Goal: Check status: Check status

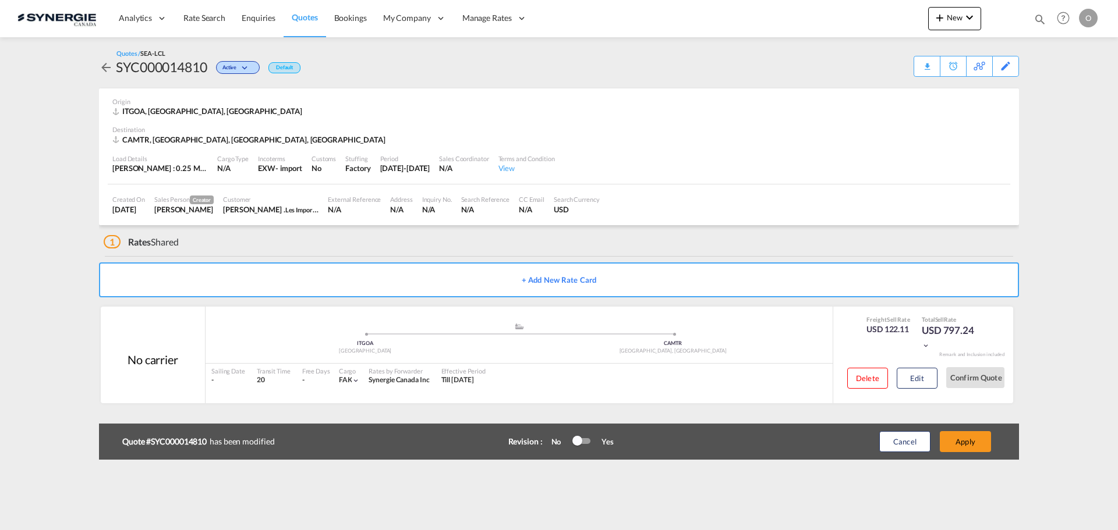
click at [1037, 21] on md-icon "icon-magnify" at bounding box center [1039, 19] width 13 height 13
drag, startPoint x: 841, startPoint y: 20, endPoint x: 841, endPoint y: 29, distance: 8.7
click at [841, 20] on select "Bookings Quotes Enquiries" at bounding box center [854, 19] width 55 height 21
select select "Quotes"
click at [827, 9] on select "Bookings Quotes Enquiries" at bounding box center [854, 19] width 55 height 21
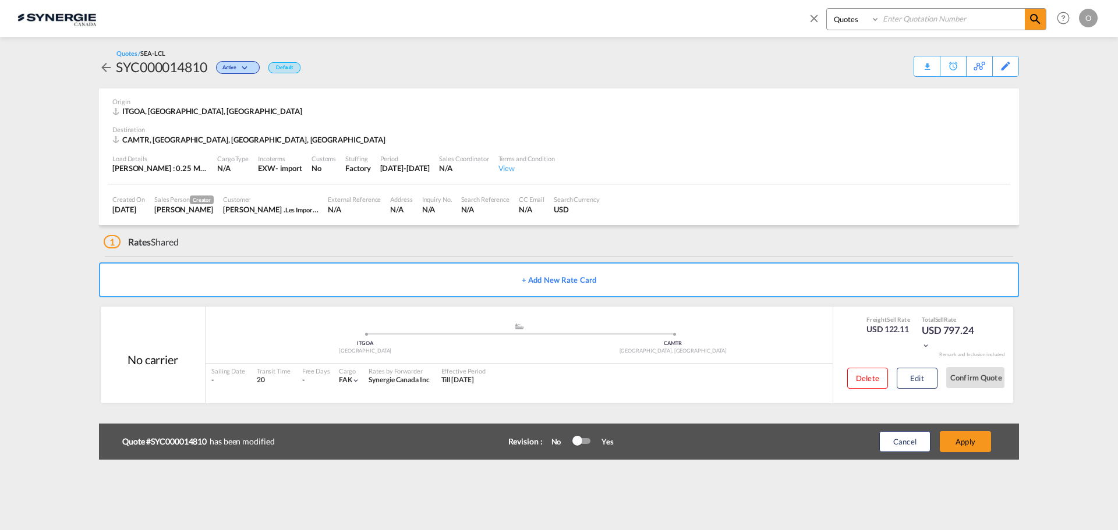
click at [920, 21] on input at bounding box center [952, 19] width 145 height 20
paste input "SYC000013418"
type input "SYC000013418"
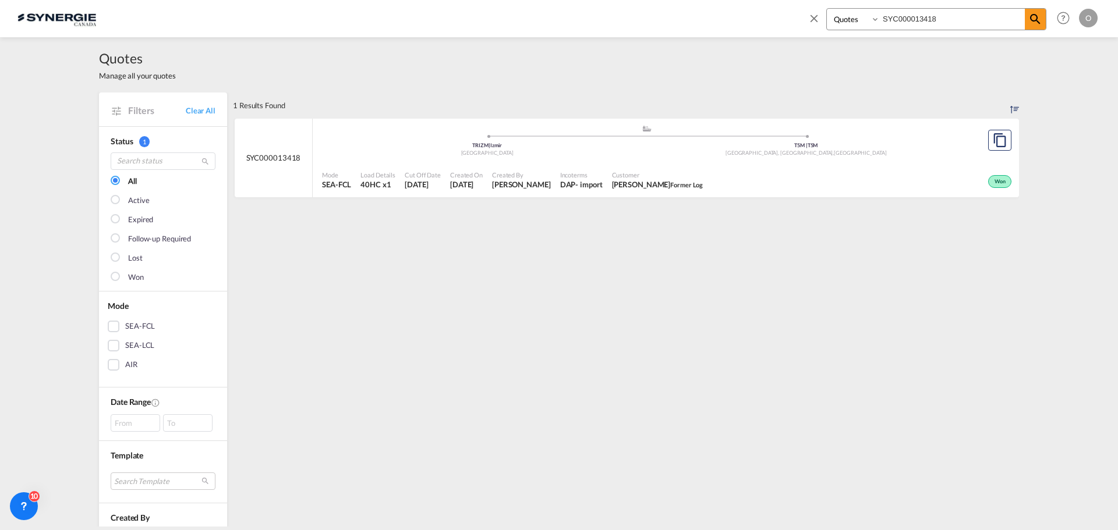
click at [516, 175] on span "Created By" at bounding box center [521, 175] width 59 height 9
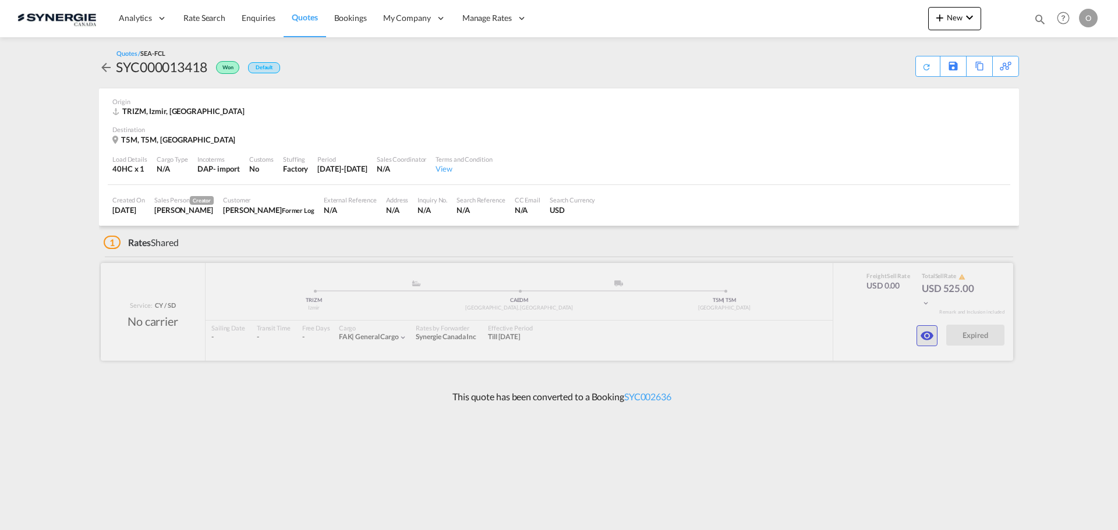
click at [928, 338] on md-icon "icon-eye" at bounding box center [927, 336] width 14 height 14
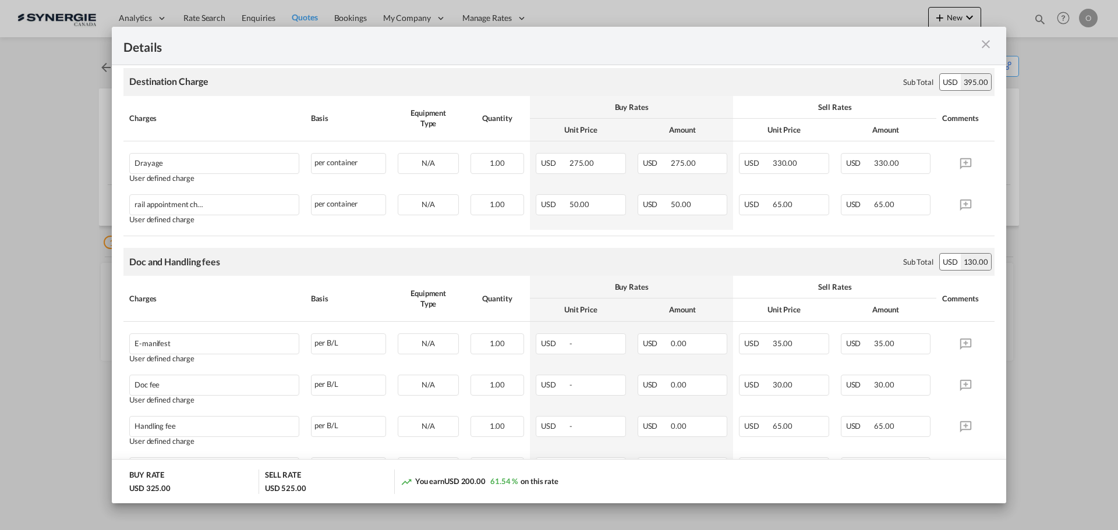
scroll to position [488, 0]
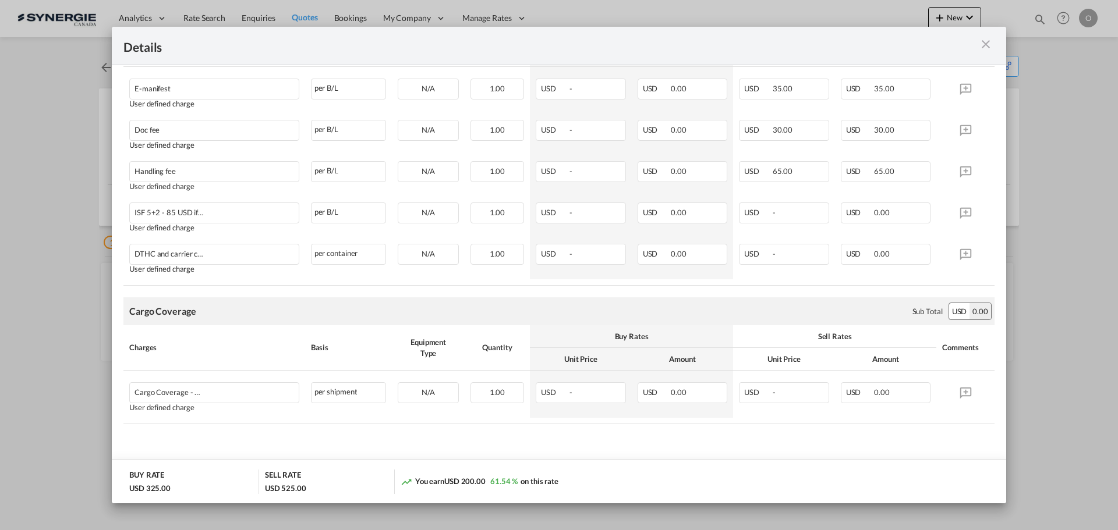
click at [987, 41] on md-icon "icon-close m-3 fg-AAA8AD cursor" at bounding box center [986, 44] width 14 height 14
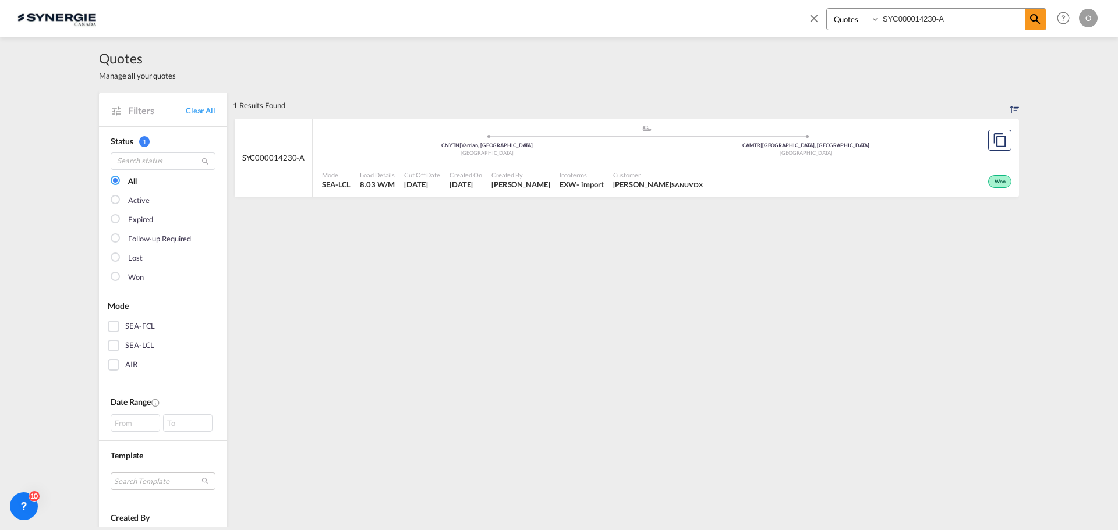
select select "Quotes"
drag, startPoint x: 972, startPoint y: 15, endPoint x: 790, endPoint y: 8, distance: 182.3
click at [790, 8] on div "Bookings Quotes Enquiries SYC000014230-A Help Resources Product Release O My Pr…" at bounding box center [558, 18] width 1083 height 36
paste input "336"
type input "SYC000014336"
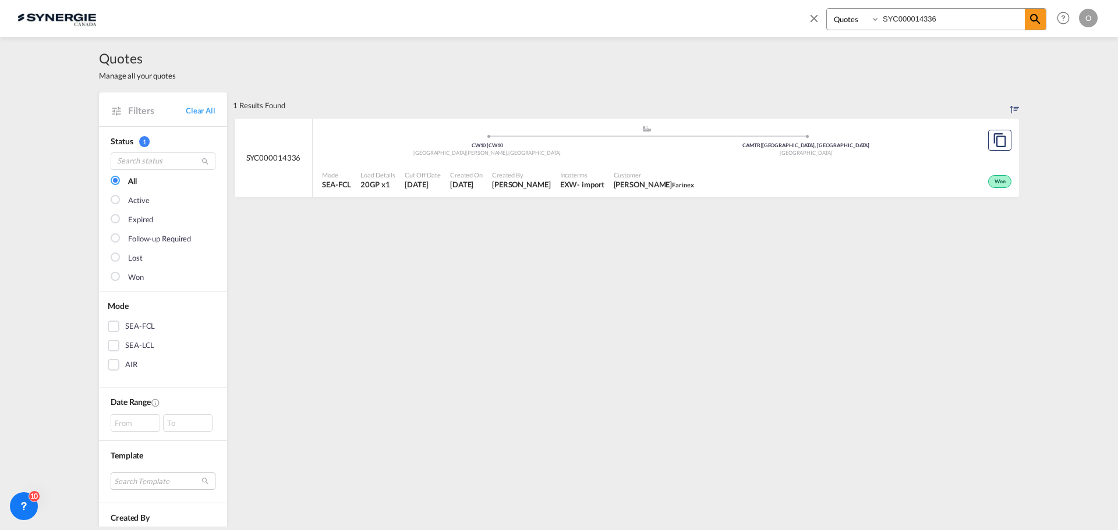
click at [685, 173] on span "Customer" at bounding box center [654, 175] width 80 height 9
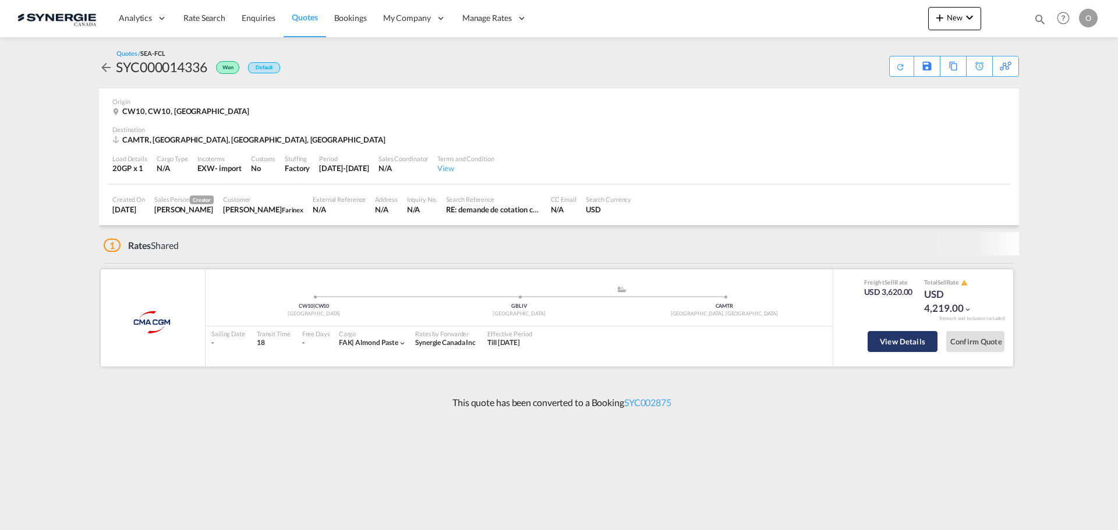
click at [909, 338] on button "View Details" at bounding box center [902, 341] width 70 height 21
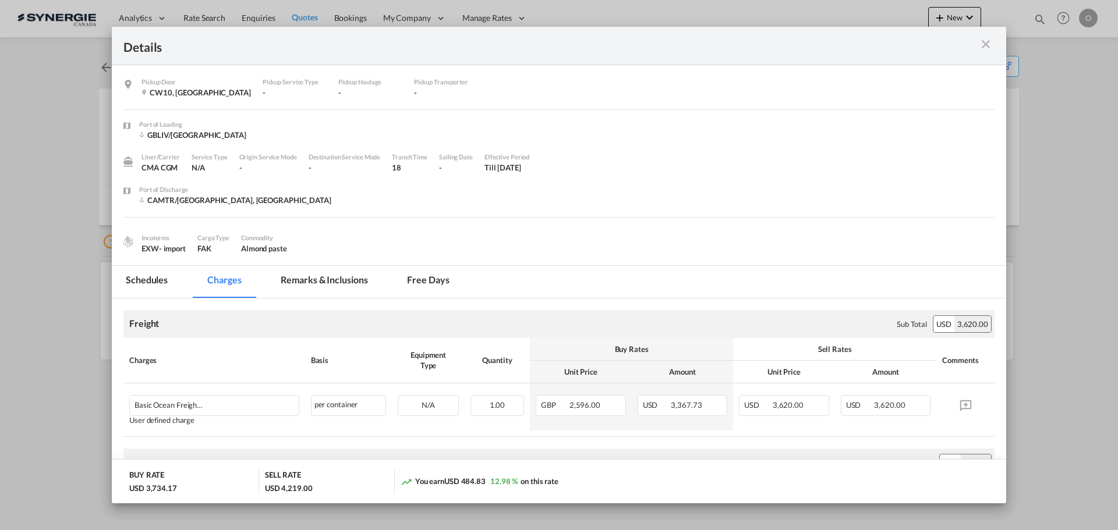
click at [359, 281] on md-tab-item "Remarks & Inclusions" at bounding box center [324, 282] width 115 height 32
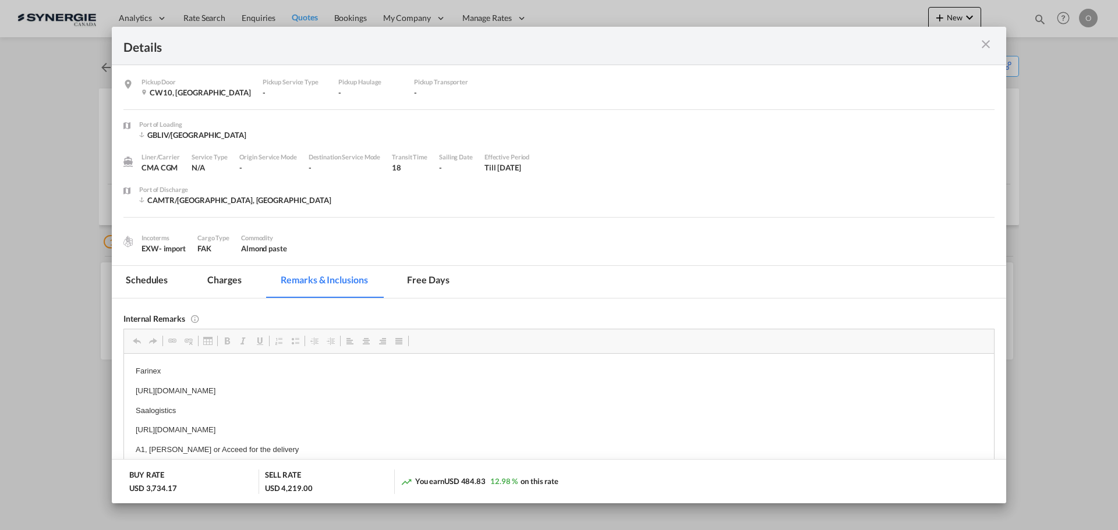
click at [222, 431] on p "https://app.frontapp.com/open/msg_1gcykrm7?key=IVGhd9YrgL9RS9F1rZYBOqdwk9tIJo5j" at bounding box center [559, 430] width 846 height 12
click at [235, 280] on md-tab-item "Charges" at bounding box center [224, 282] width 62 height 32
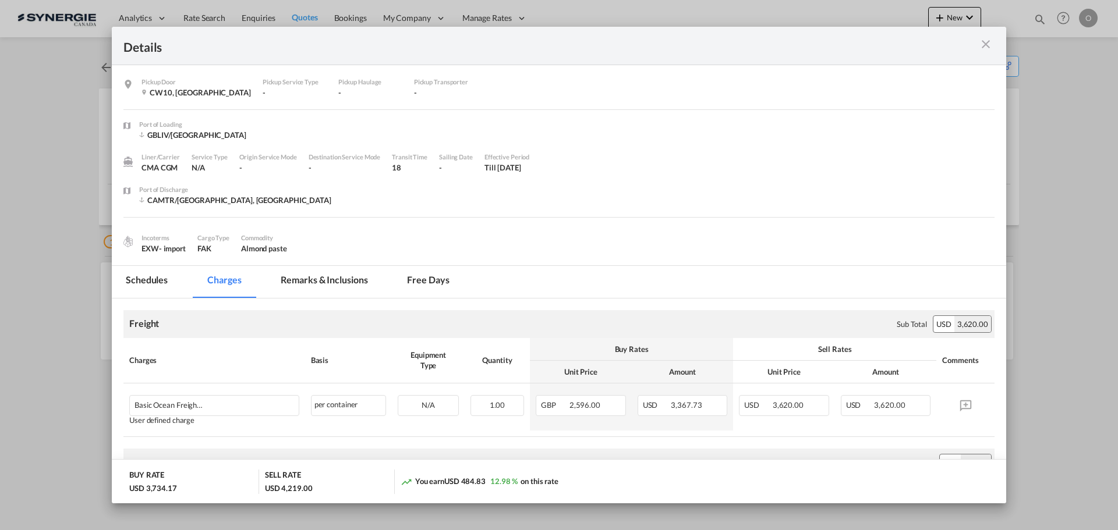
click at [327, 281] on md-tab-item "Remarks & Inclusions" at bounding box center [324, 282] width 115 height 32
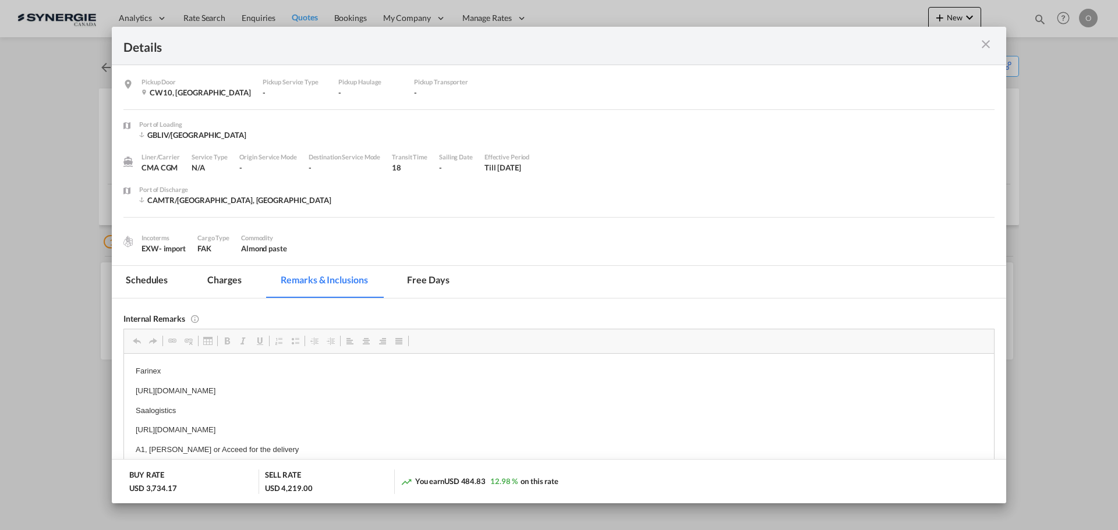
click at [977, 38] on div "Pickup Door ..." at bounding box center [950, 45] width 87 height 15
click at [979, 44] on md-icon "icon-close m-3 fg-AAA8AD cursor" at bounding box center [986, 44] width 14 height 14
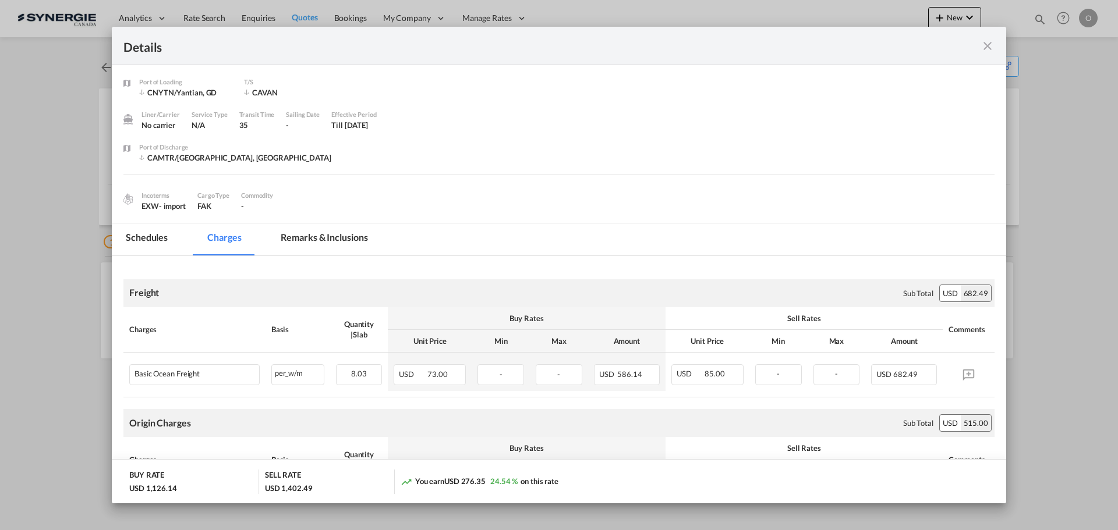
scroll to position [524, 0]
